Goal: Task Accomplishment & Management: Use online tool/utility

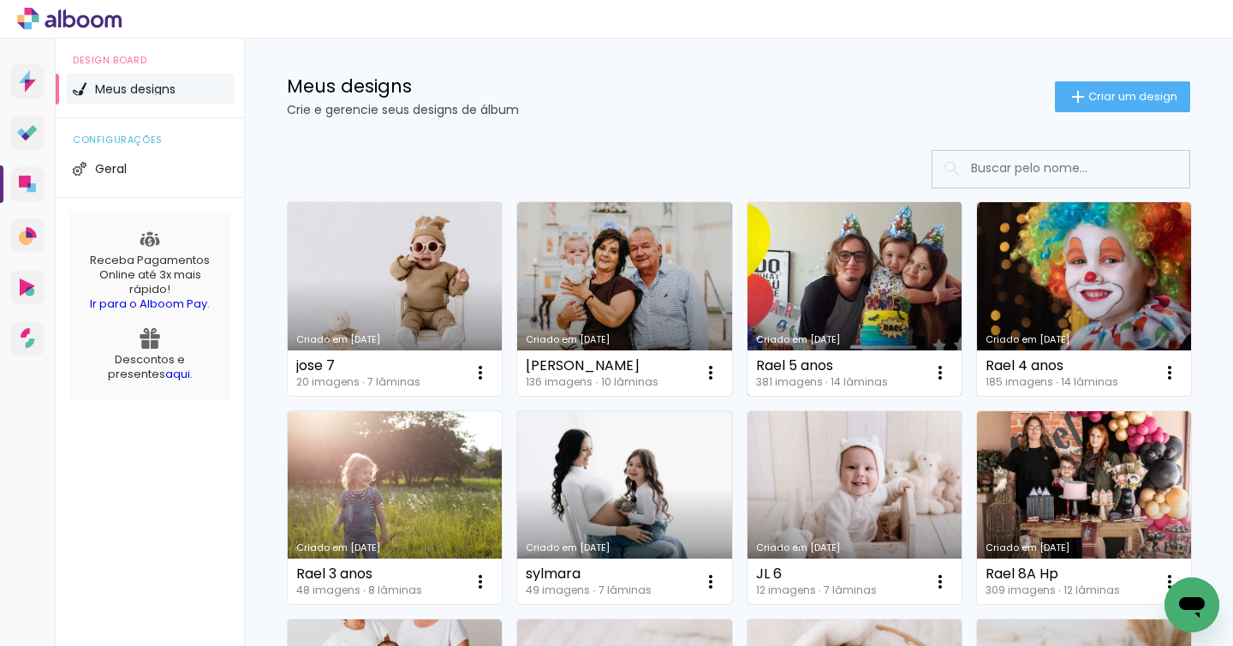
scroll to position [16, 0]
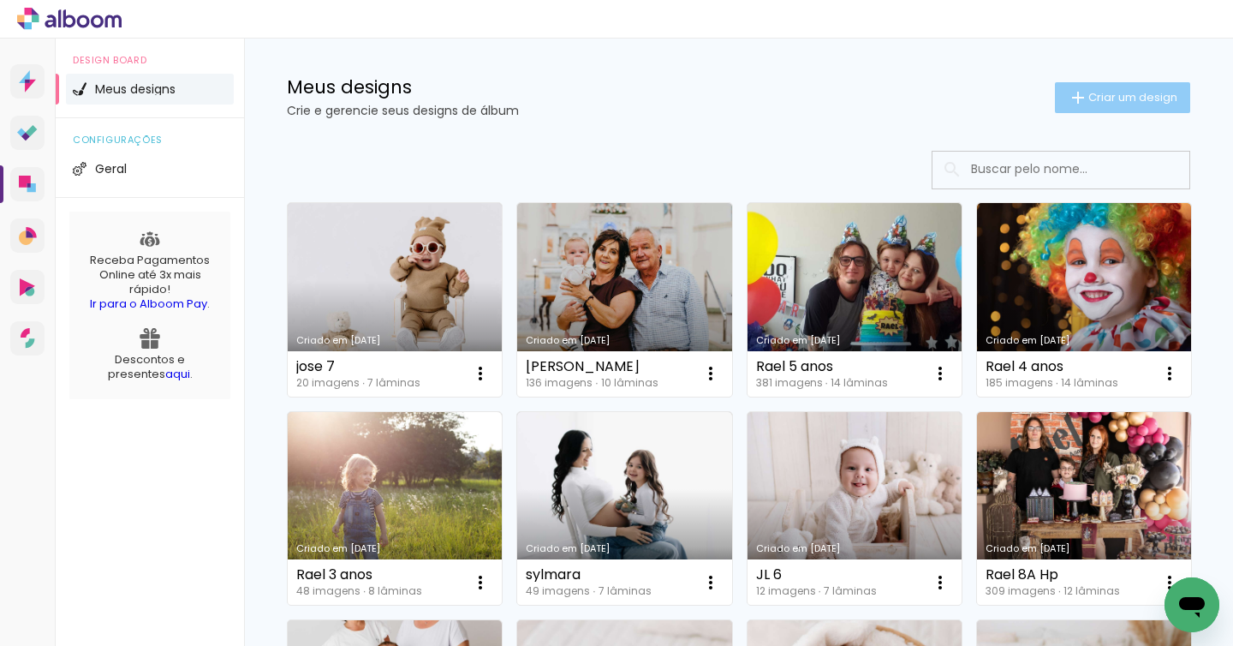
click at [1136, 102] on span "Criar um design" at bounding box center [1133, 97] width 89 height 11
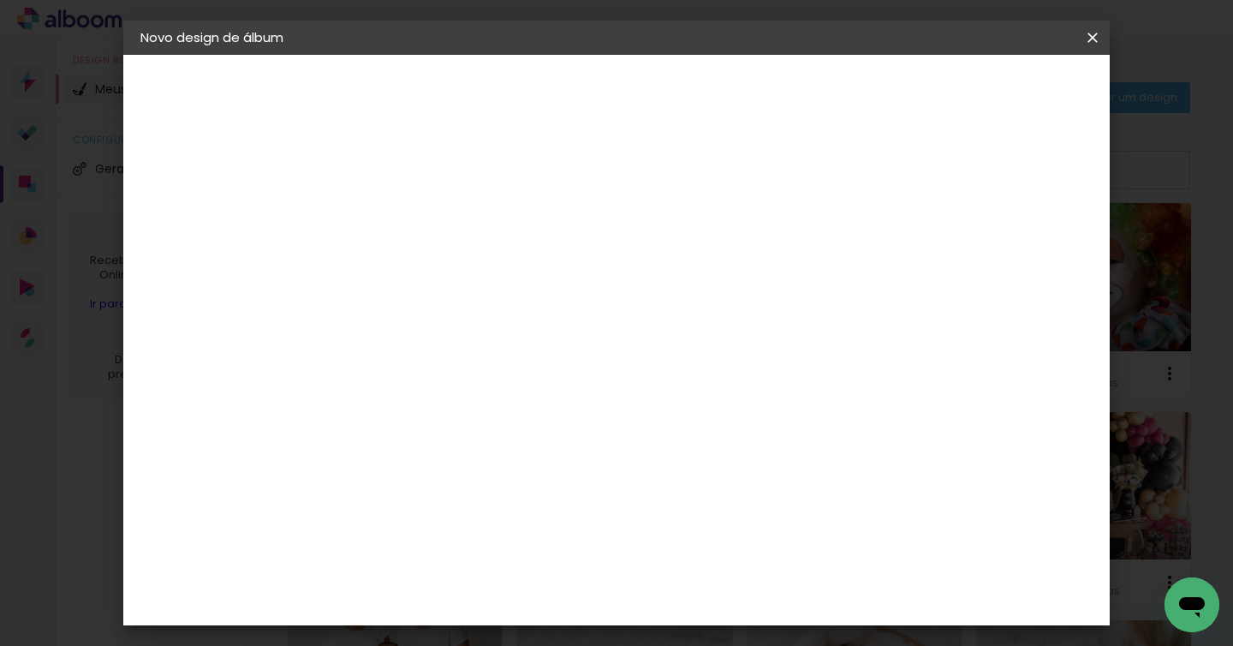
click at [421, 217] on input at bounding box center [421, 230] width 0 height 27
type input "[PERSON_NAME] 8M"
type paper-input "[PERSON_NAME] 8M"
click at [0, 0] on slot "Avançar" at bounding box center [0, 0] width 0 height 0
click at [530, 325] on input at bounding box center [464, 325] width 173 height 21
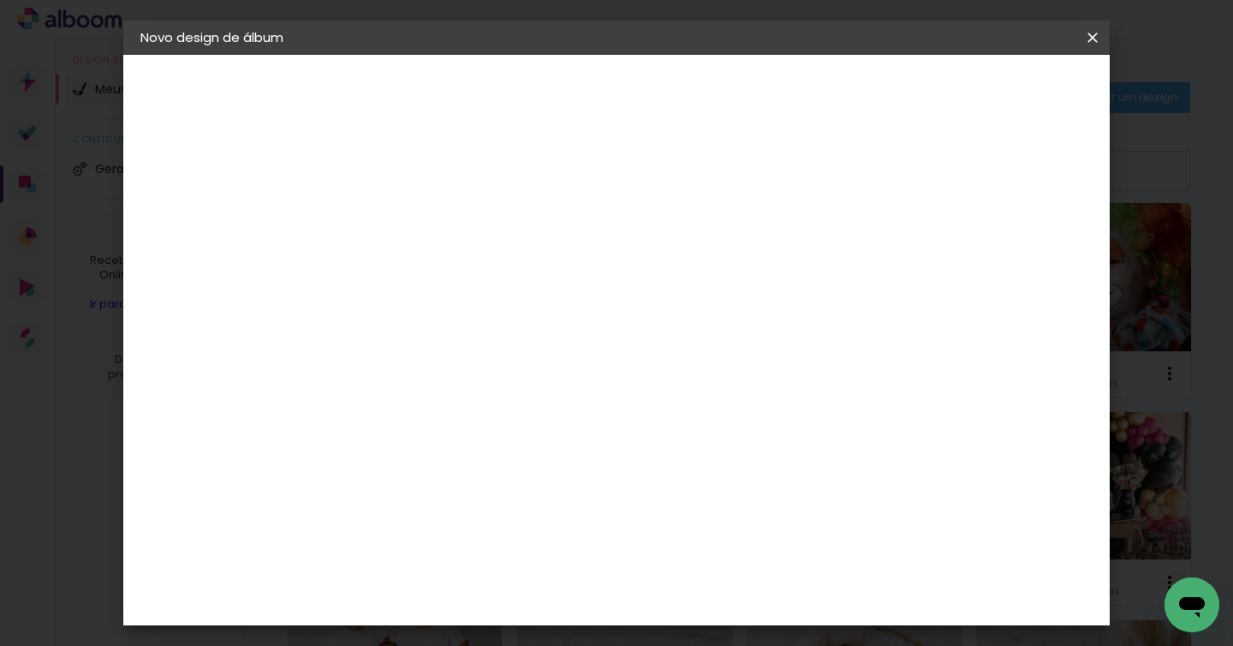
type input "red"
type paper-input "red"
click at [459, 383] on div "RedLab" at bounding box center [434, 387] width 50 height 14
click at [0, 0] on slot "Avançar" at bounding box center [0, 0] width 0 height 0
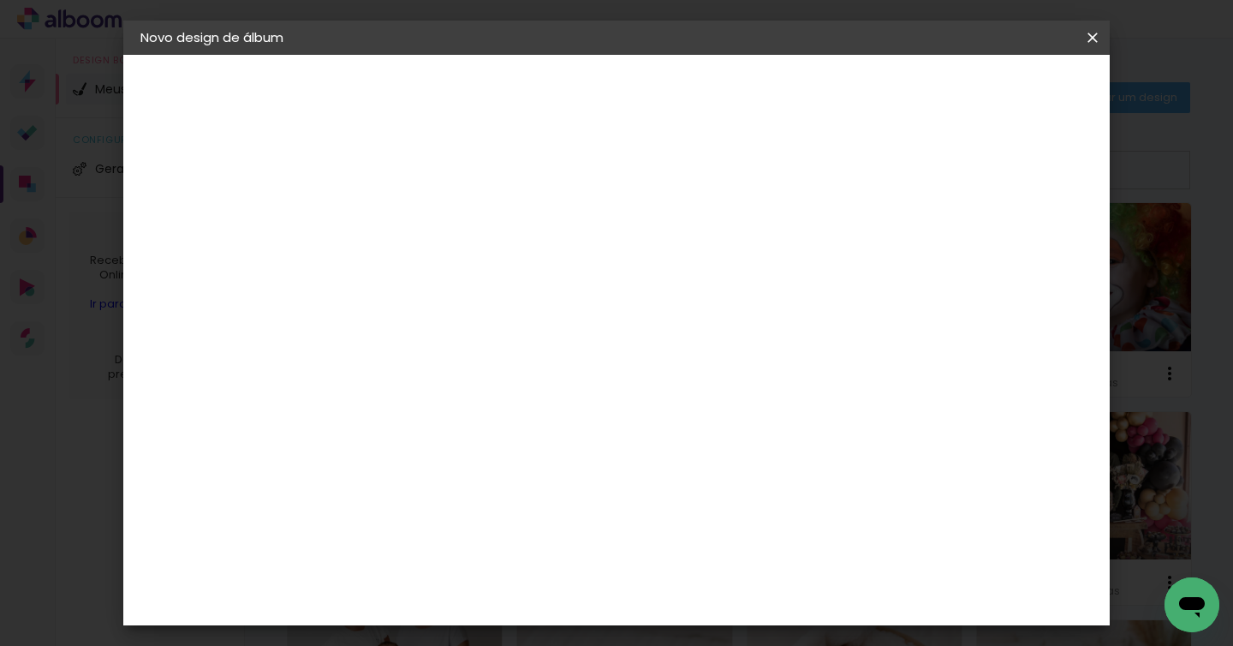
click at [536, 559] on span "20 × 20" at bounding box center [497, 581] width 80 height 45
click at [0, 0] on slot "Avançar" at bounding box center [0, 0] width 0 height 0
click at [1016, 98] on paper-button "Iniciar design" at bounding box center [960, 90] width 112 height 29
